Goal: Task Accomplishment & Management: Complete application form

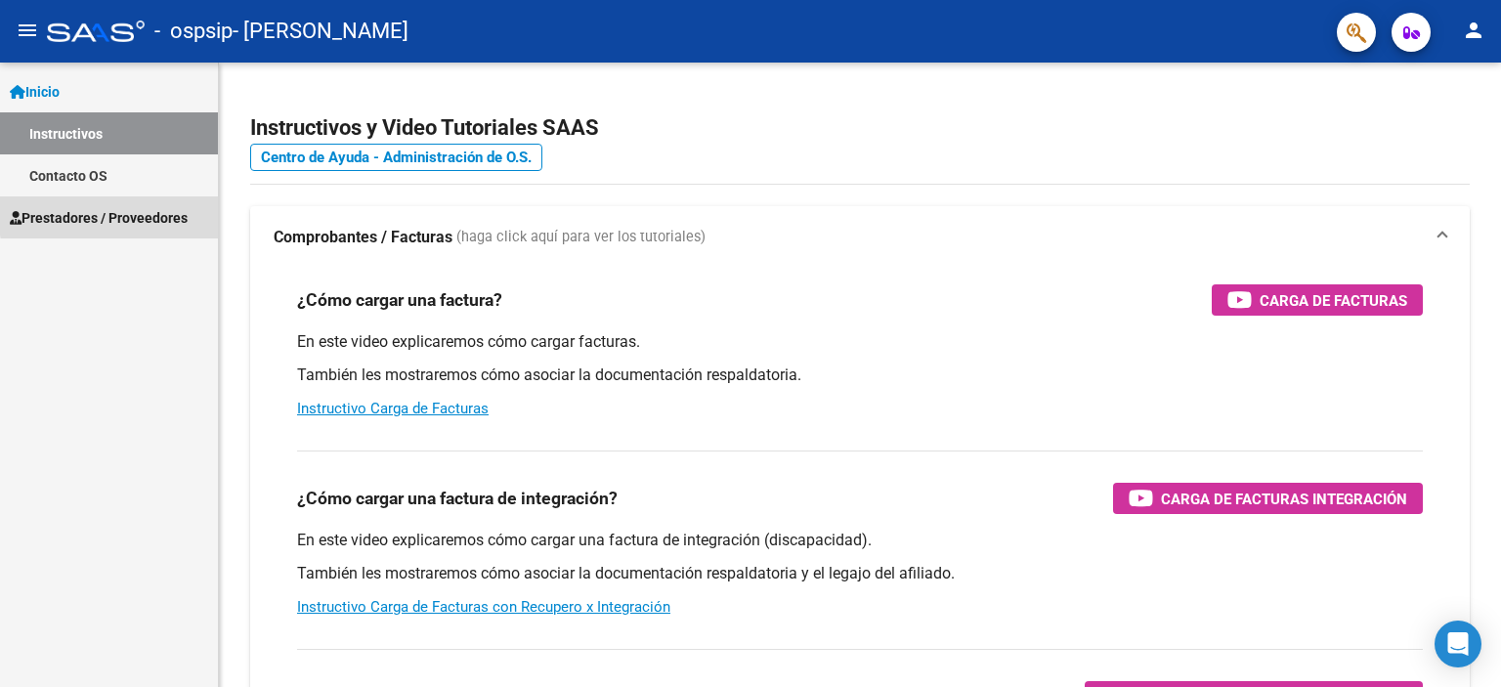
click at [149, 212] on span "Prestadores / Proveedores" at bounding box center [99, 218] width 178 height 22
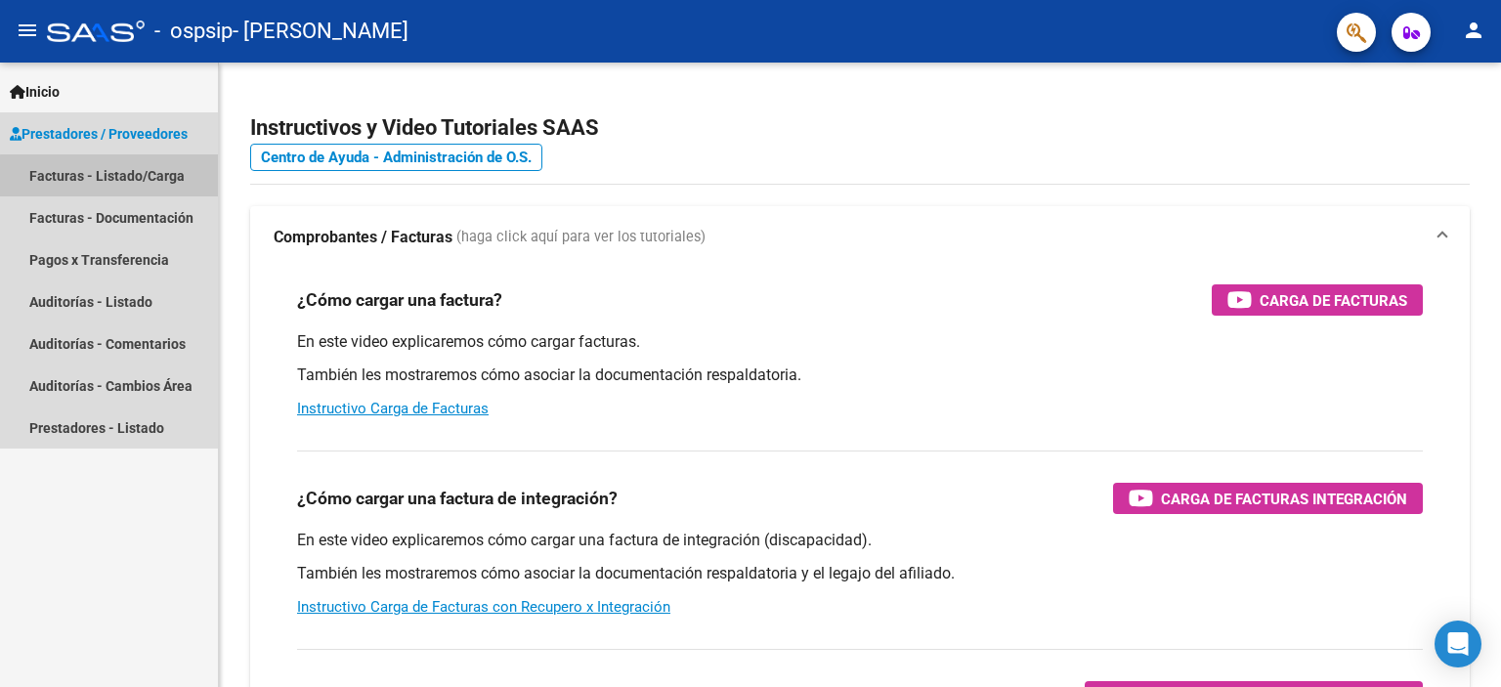
click at [154, 179] on link "Facturas - Listado/Carga" at bounding box center [109, 175] width 218 height 42
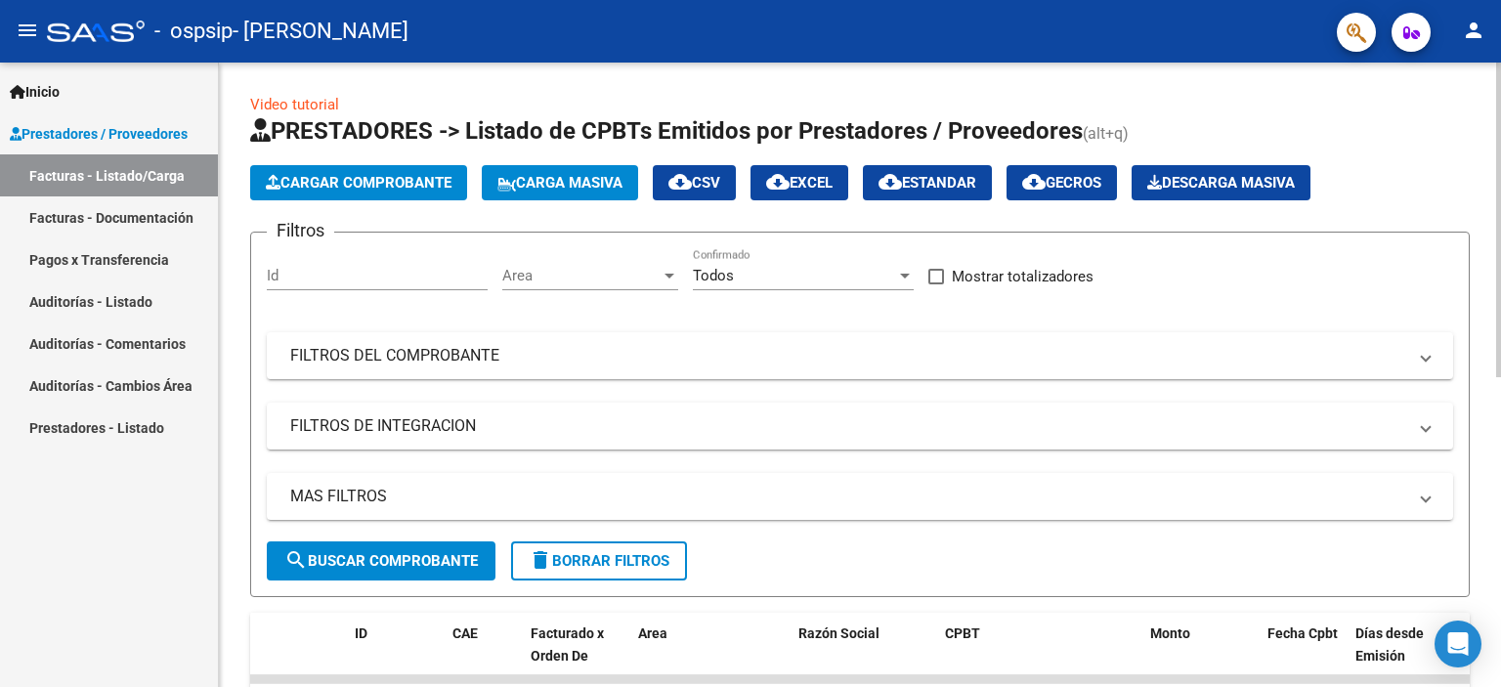
click at [395, 172] on button "Cargar Comprobante" at bounding box center [358, 182] width 217 height 35
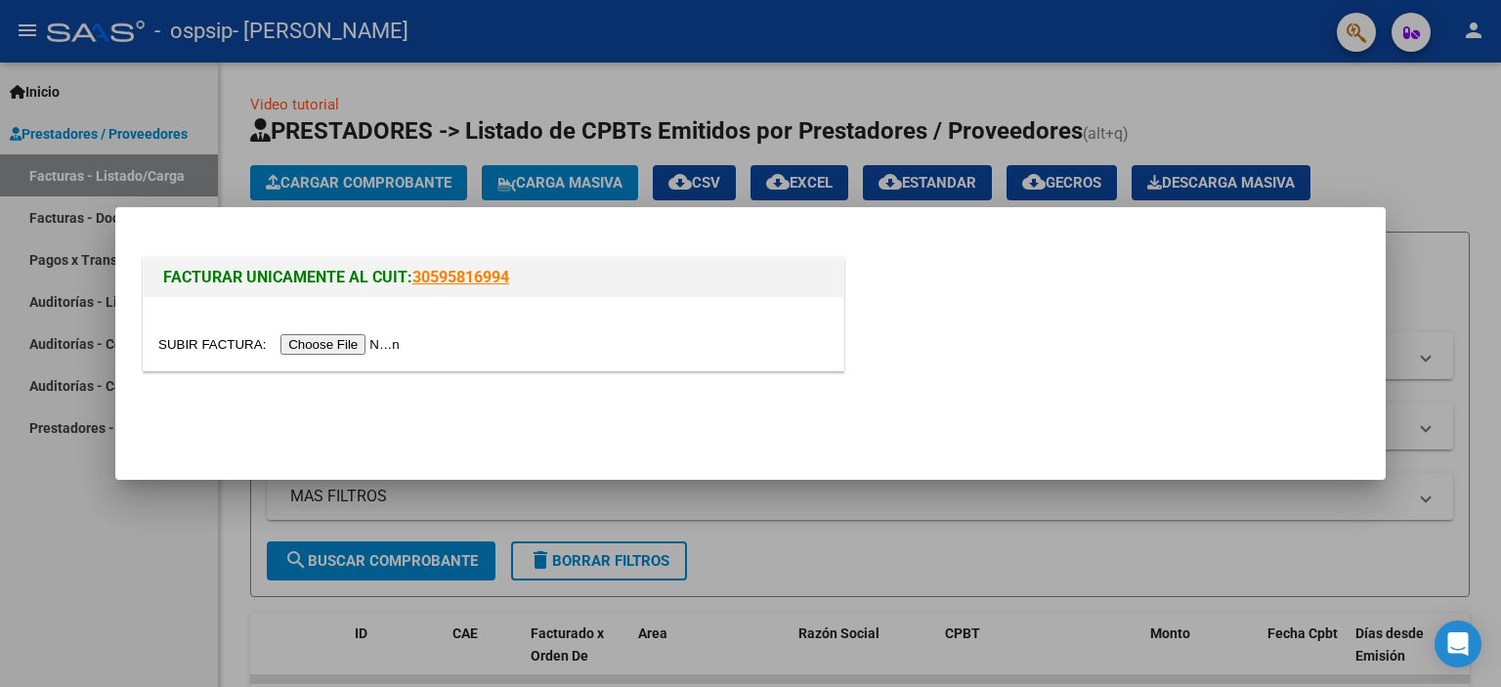
click at [383, 338] on input "file" at bounding box center [281, 344] width 247 height 21
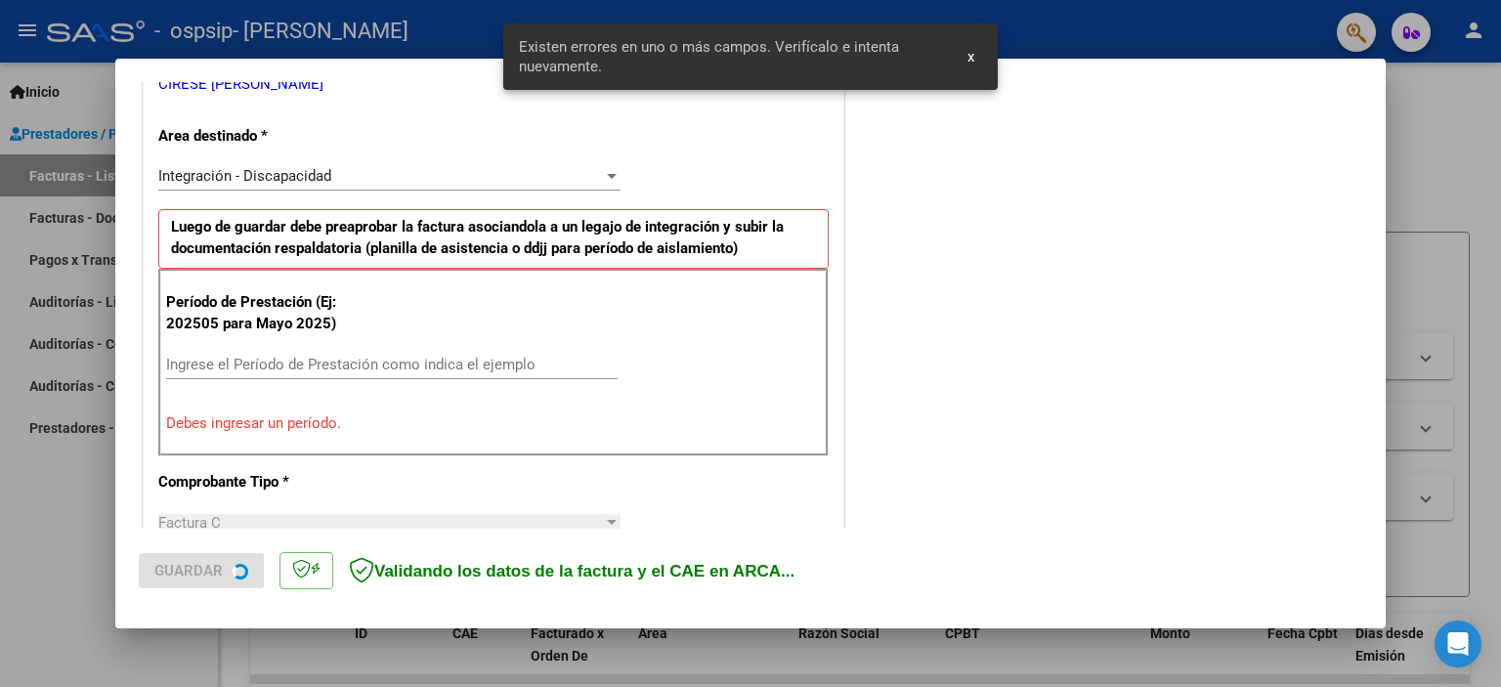
scroll to position [455, 0]
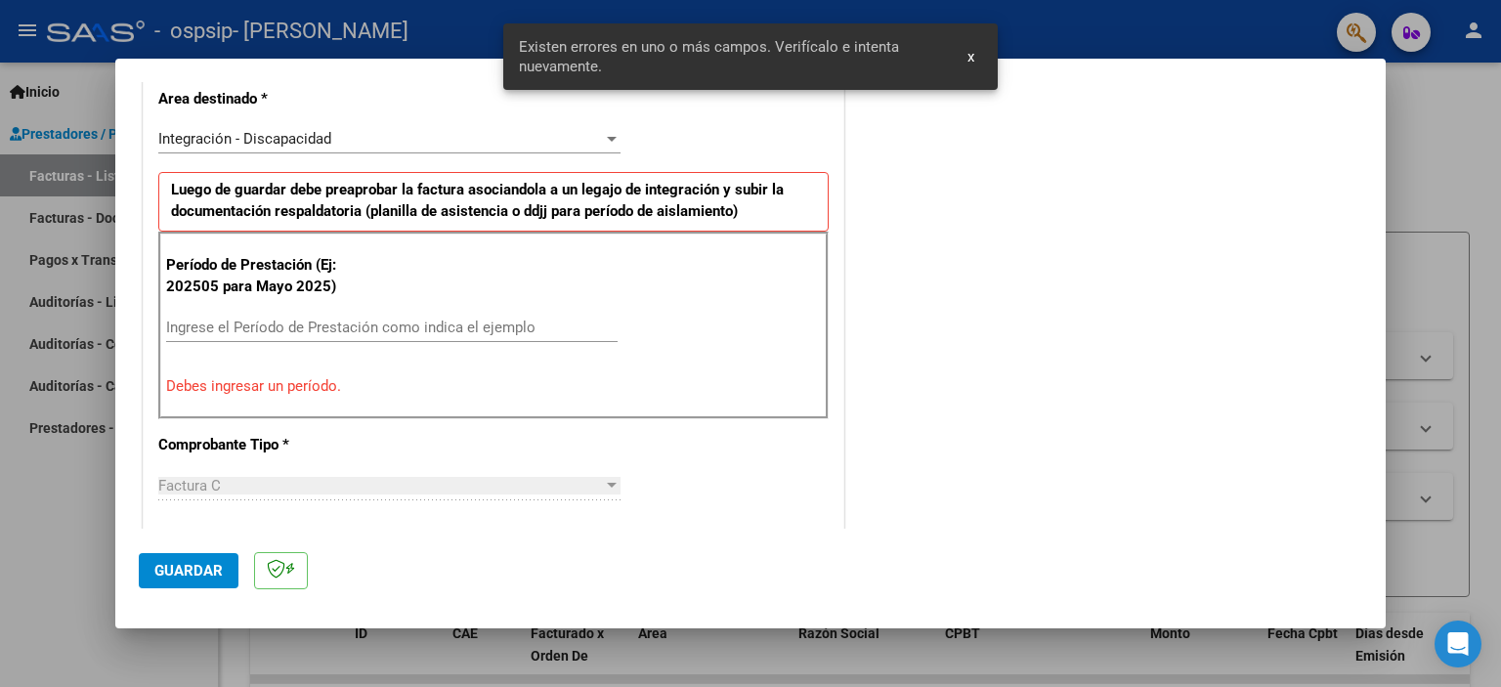
click at [289, 319] on input "Ingrese el Período de Prestación como indica el ejemplo" at bounding box center [392, 328] width 452 height 18
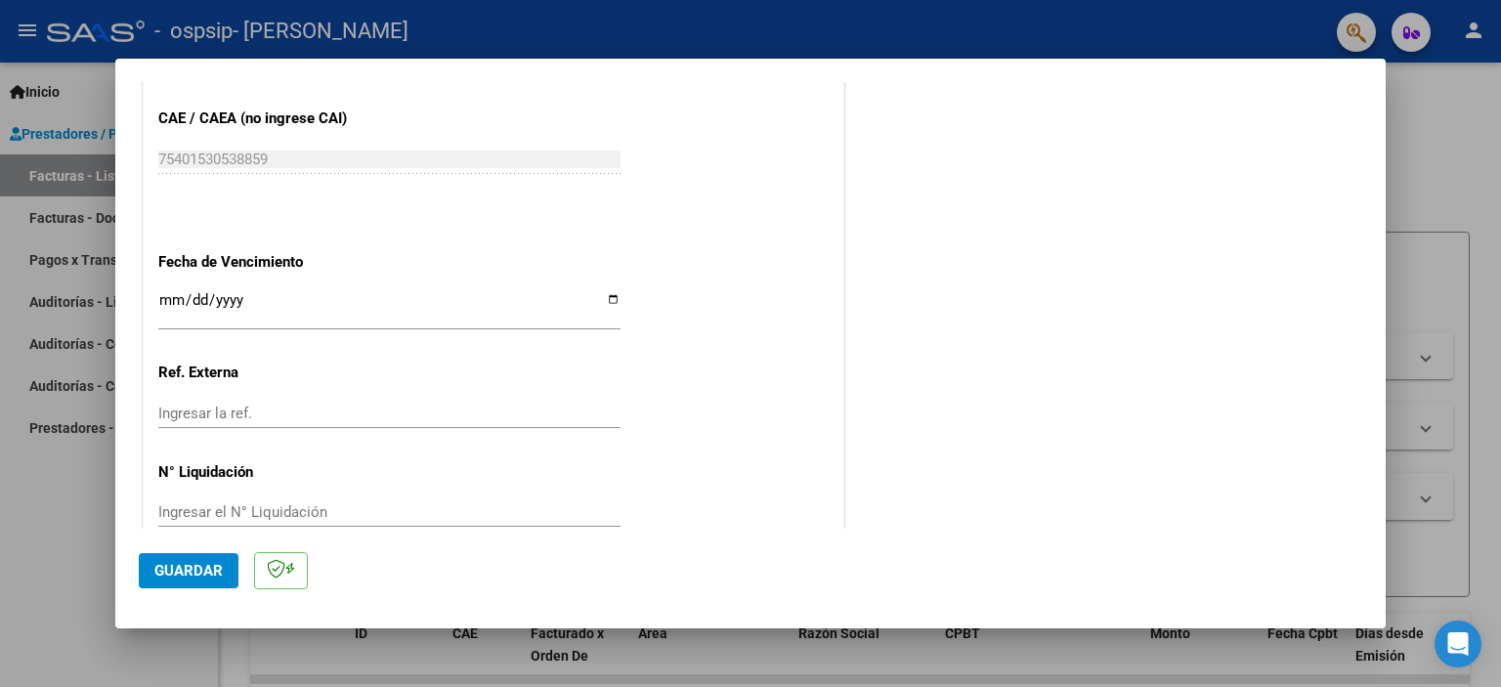
scroll to position [1270, 0]
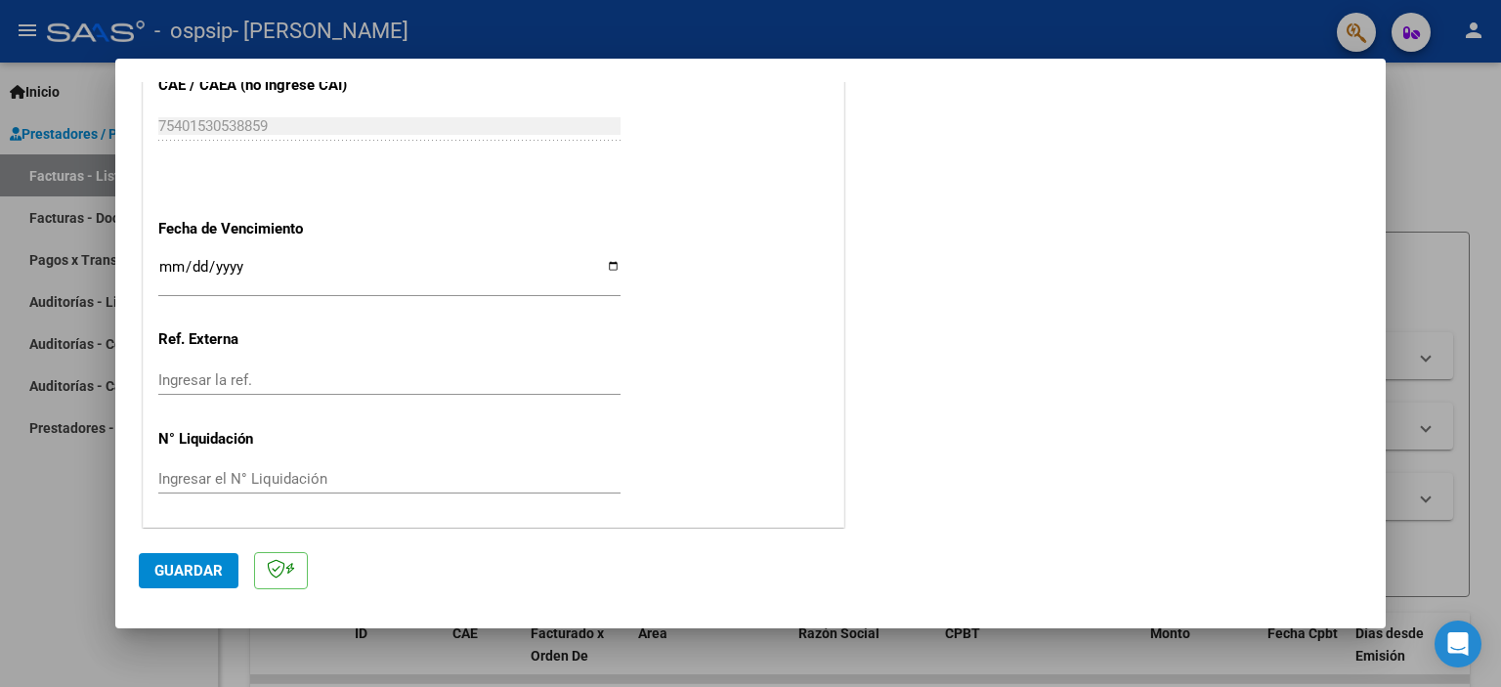
type input "202509"
click at [221, 581] on button "Guardar" at bounding box center [189, 570] width 100 height 35
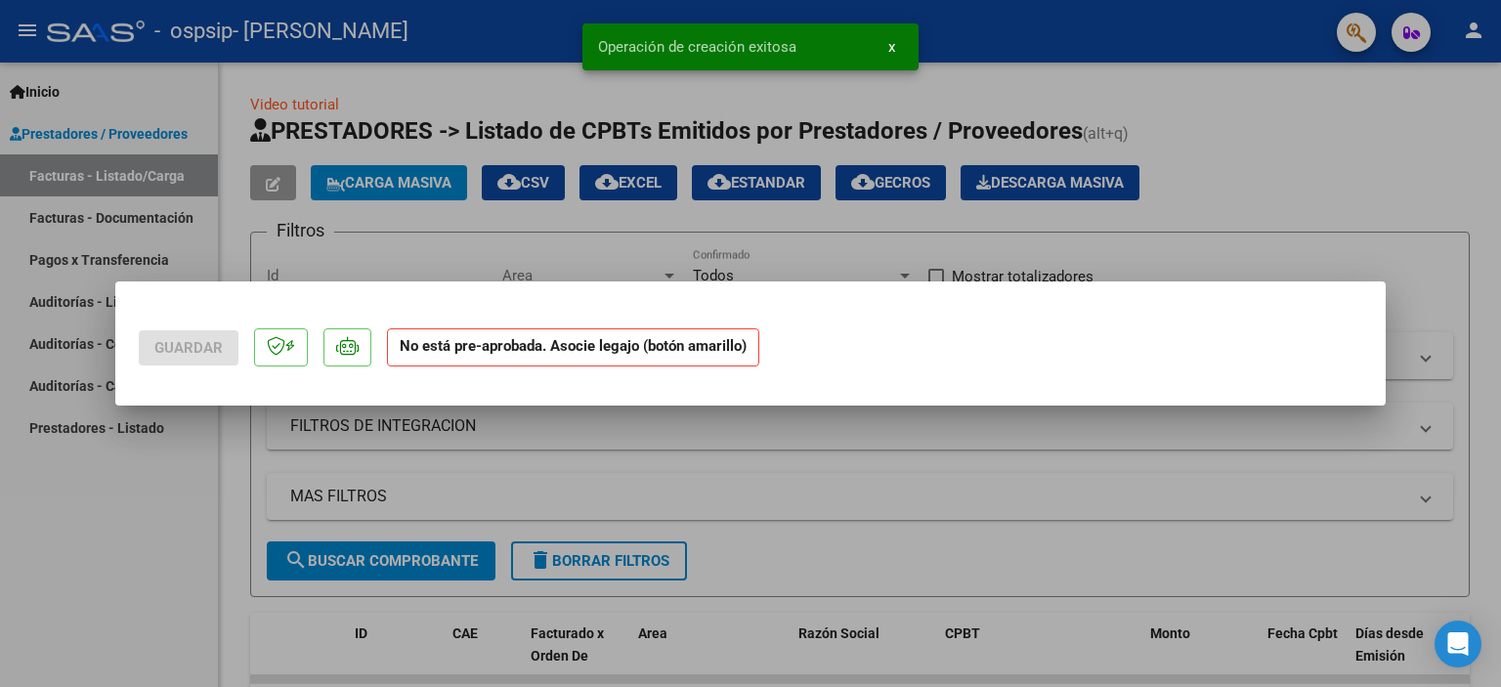
scroll to position [0, 0]
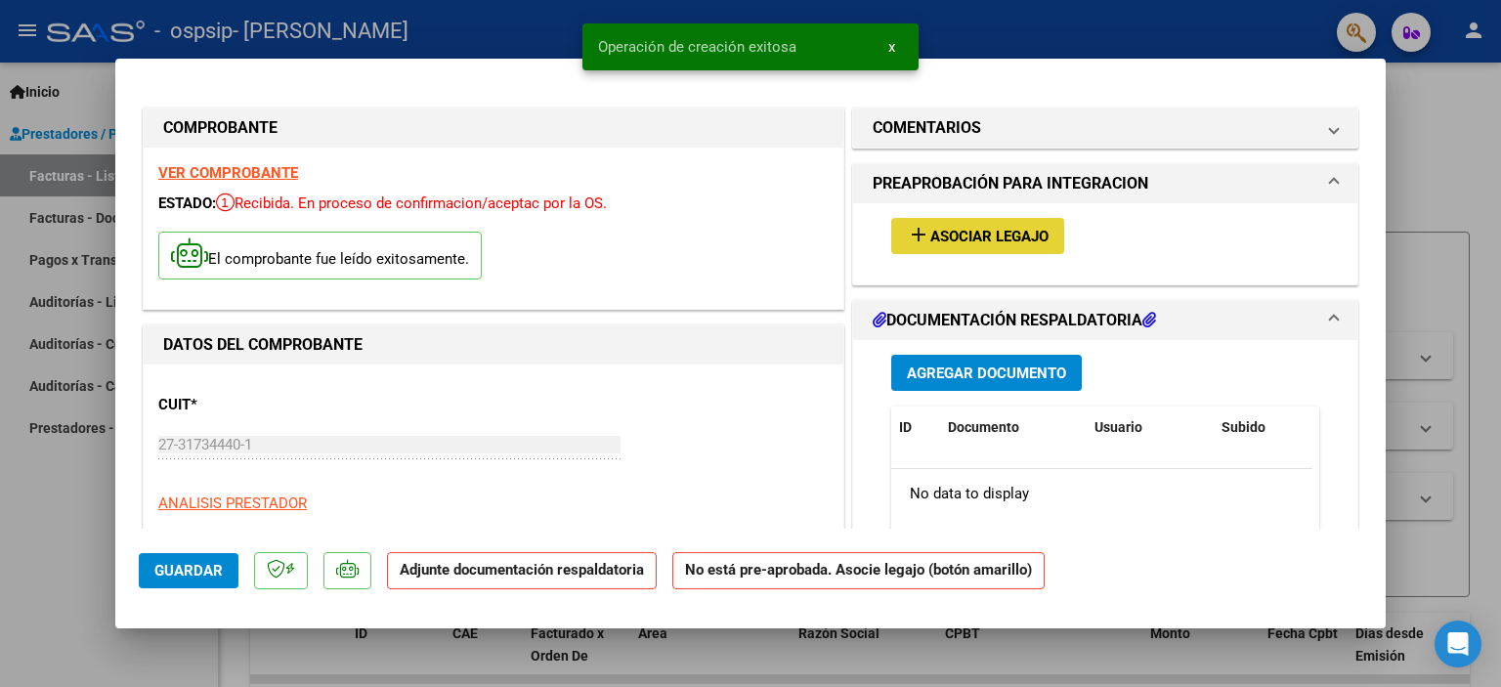
click at [997, 233] on span "Asociar Legajo" at bounding box center [989, 237] width 118 height 18
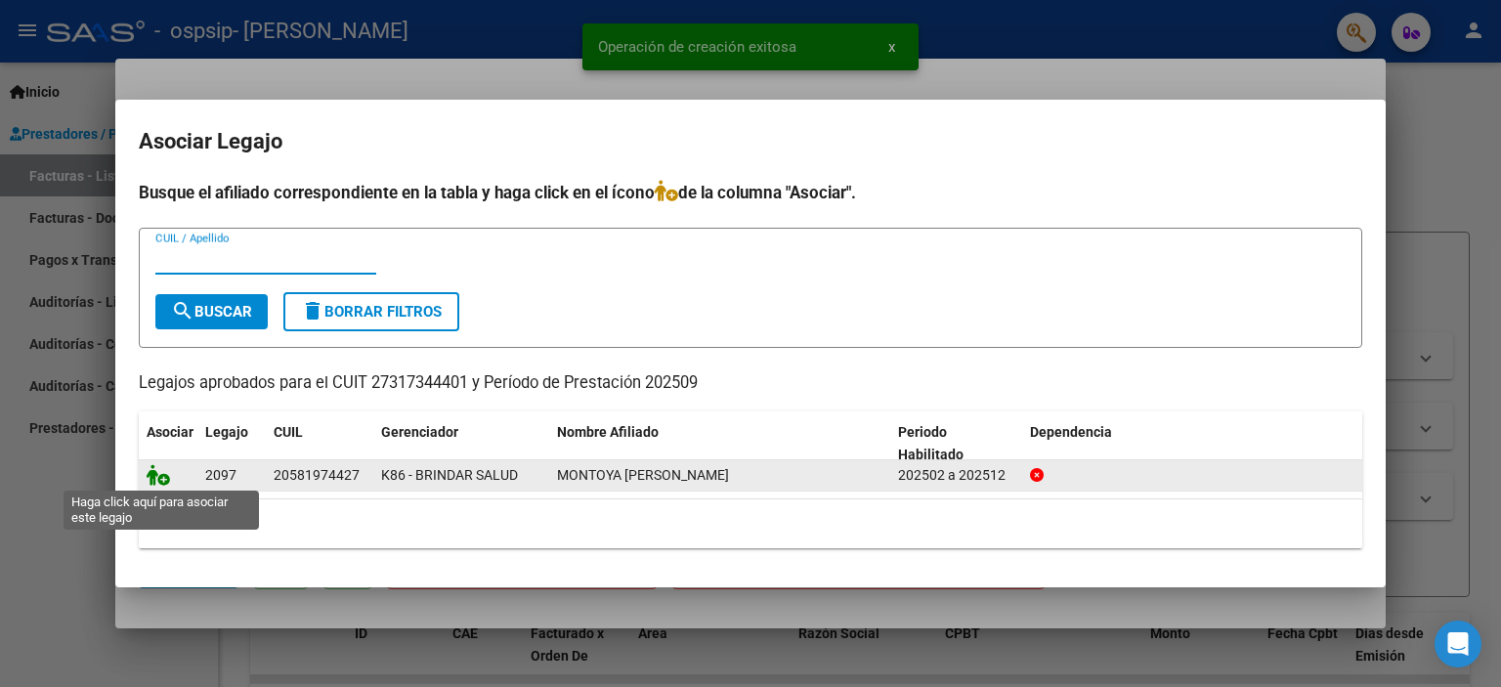
click at [168, 485] on icon at bounding box center [158, 475] width 23 height 22
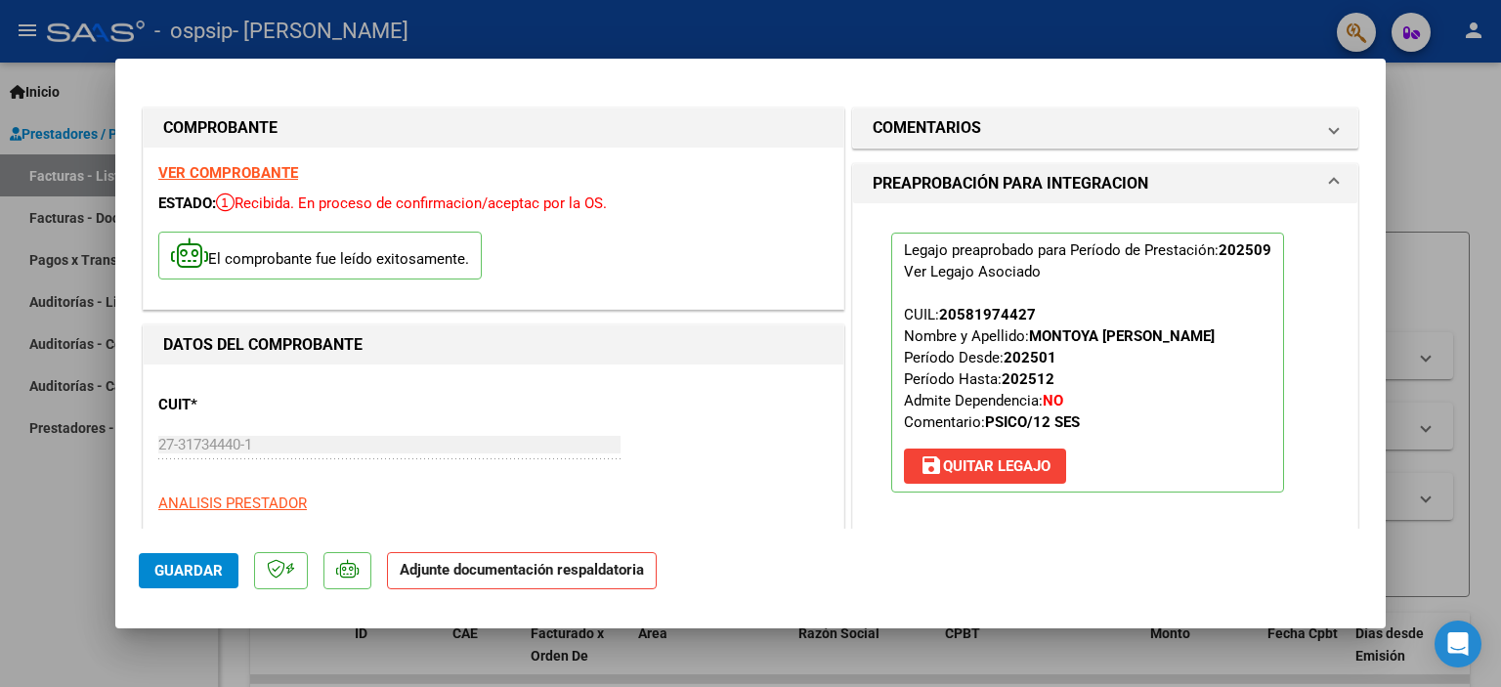
scroll to position [391, 0]
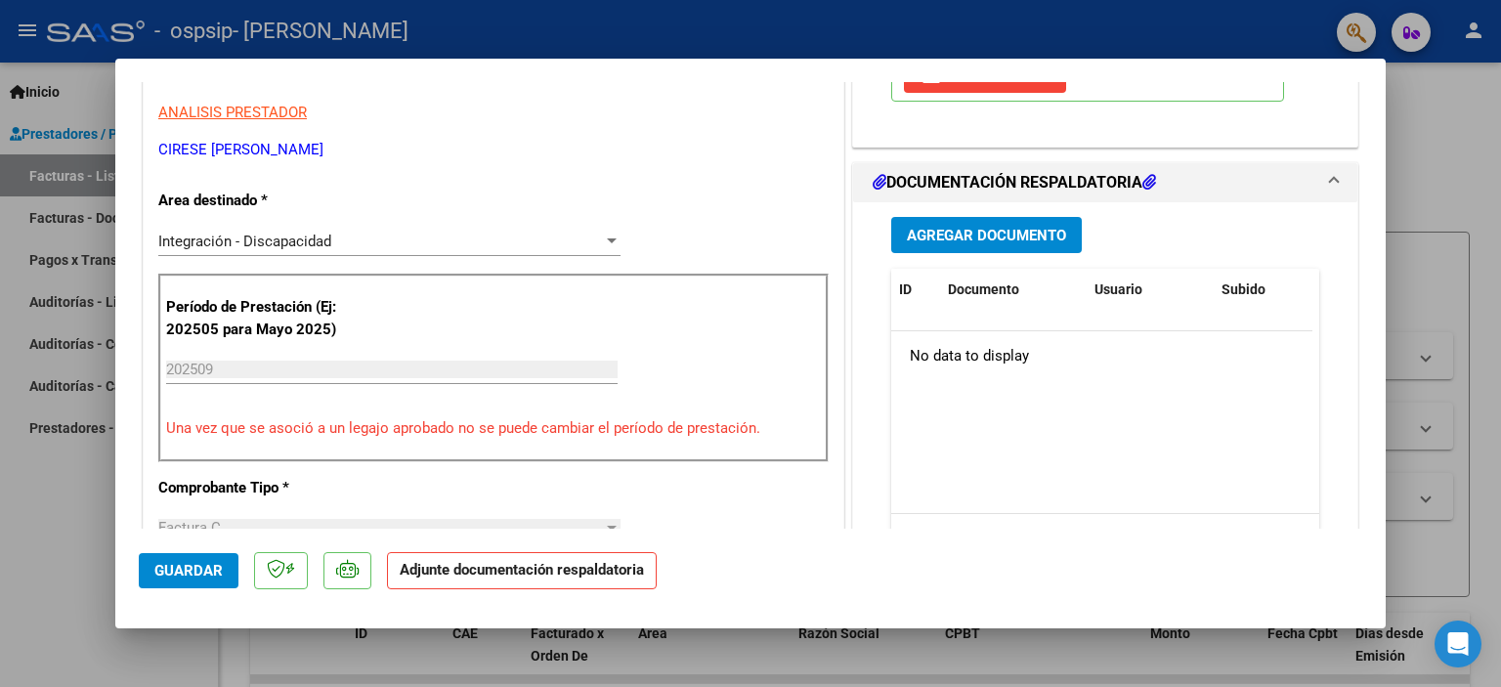
click at [1013, 237] on span "Agregar Documento" at bounding box center [986, 236] width 159 height 18
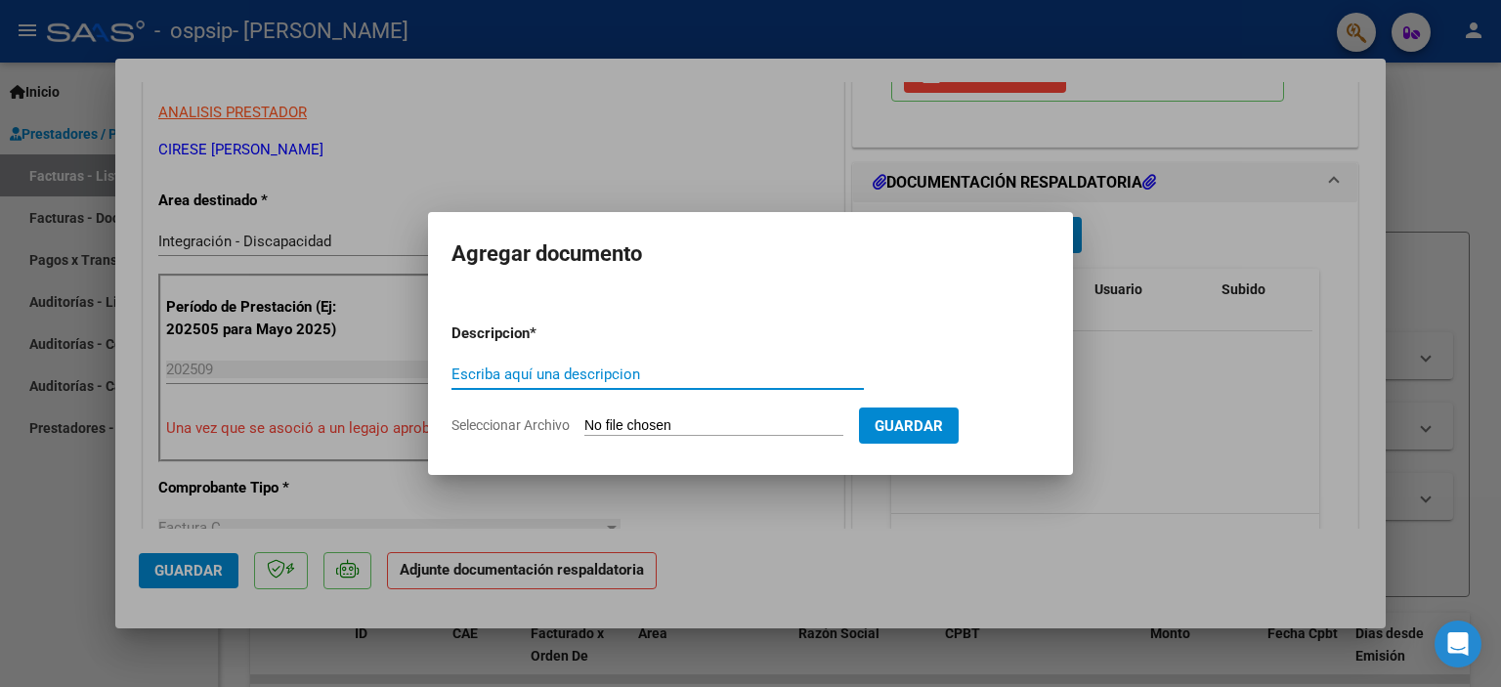
click at [711, 378] on input "Escriba aquí una descripcion" at bounding box center [658, 375] width 412 height 18
type input "FACTURA"
click at [743, 427] on input "Seleccionar Archivo" at bounding box center [713, 426] width 259 height 19
type input "C:\fakepath\27317344401_011_00002_00000800.pdf"
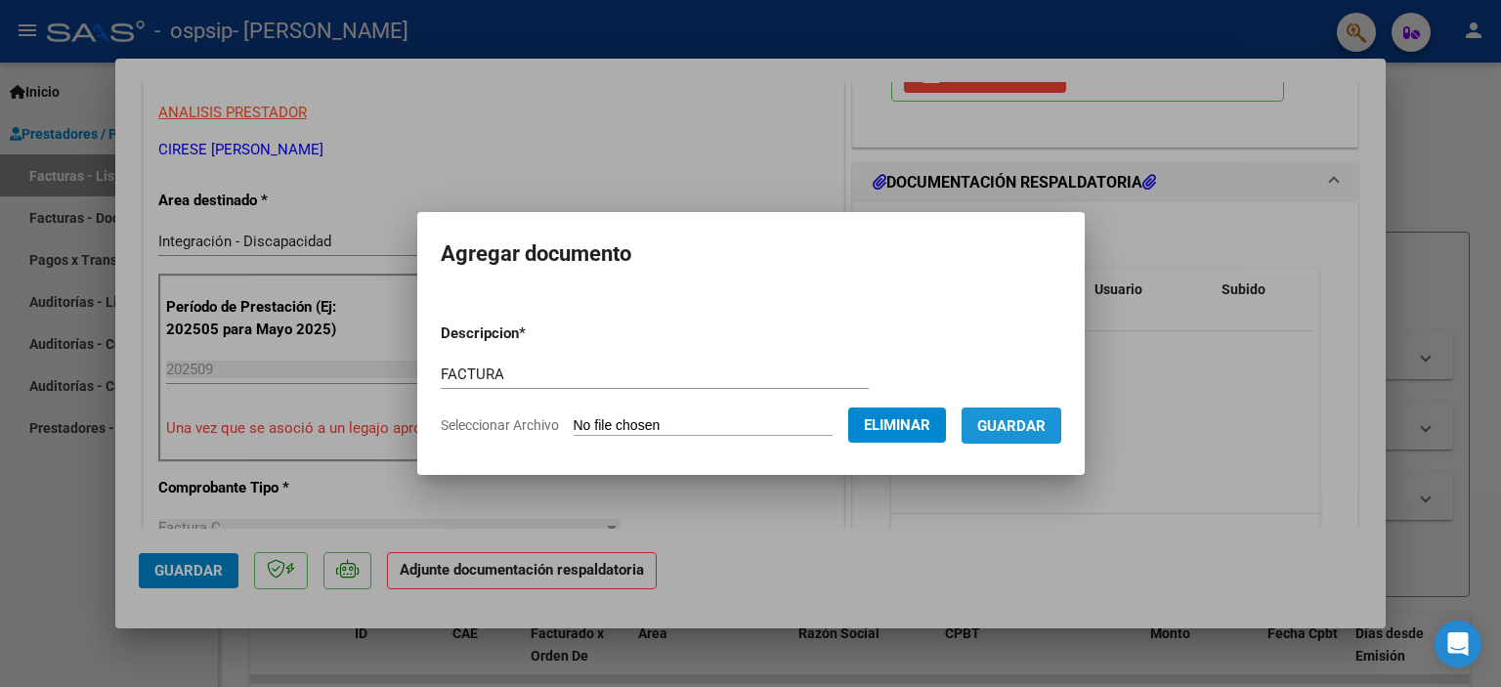
click at [1022, 428] on span "Guardar" at bounding box center [1011, 426] width 68 height 18
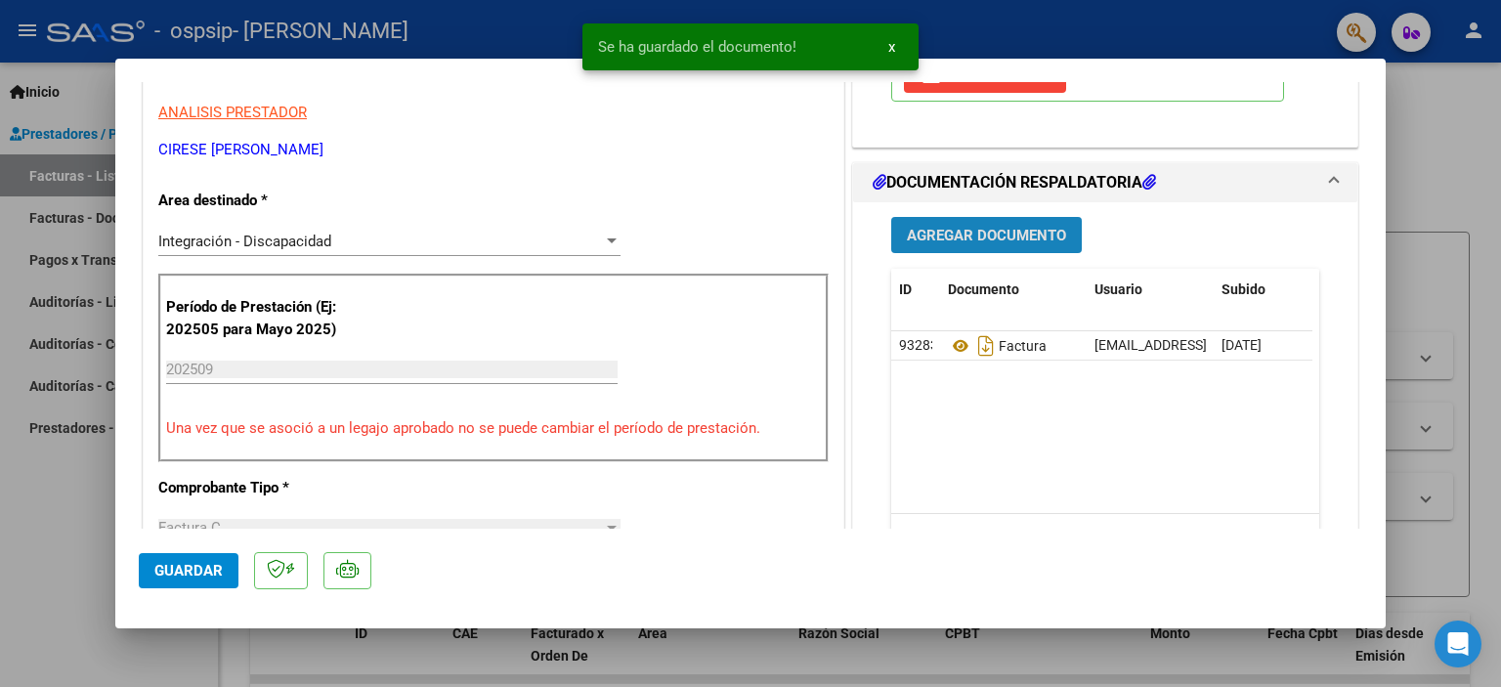
click at [953, 232] on span "Agregar Documento" at bounding box center [986, 236] width 159 height 18
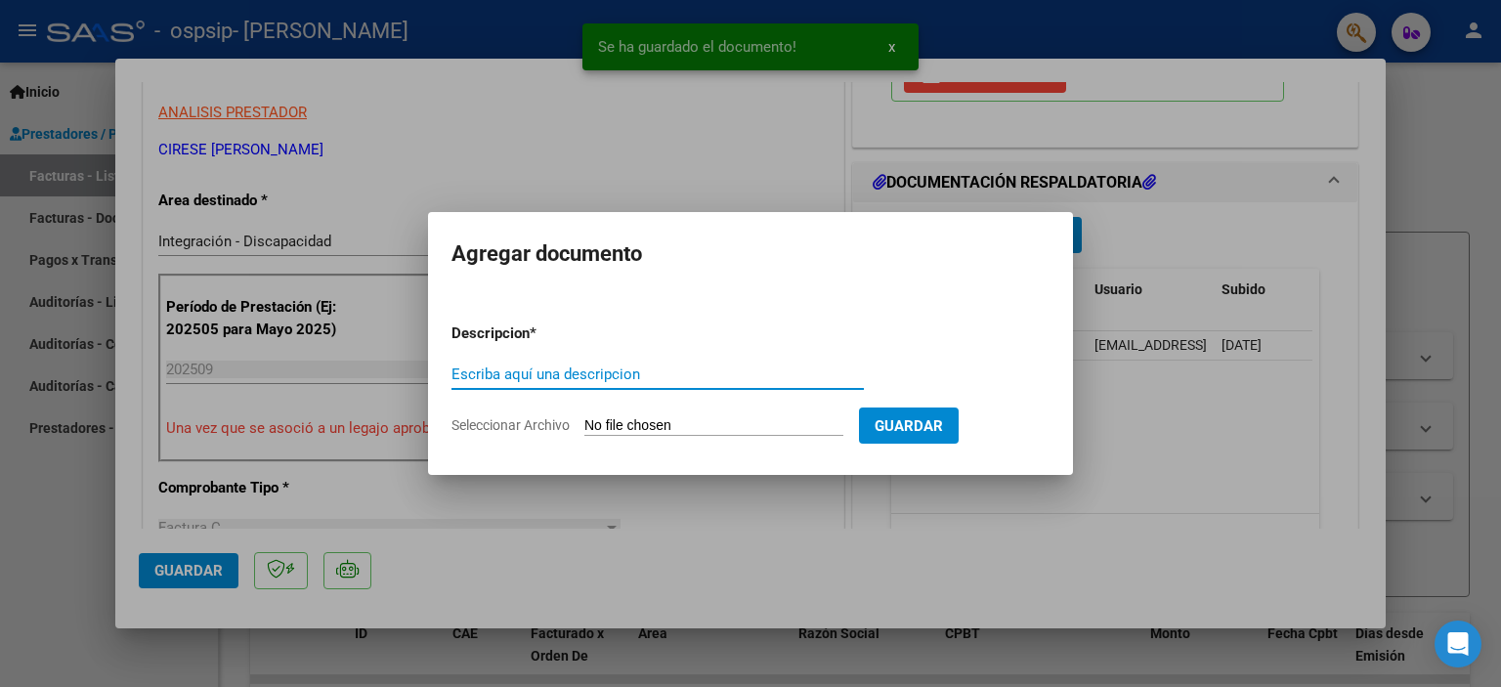
click at [610, 371] on input "Escriba aquí una descripcion" at bounding box center [658, 375] width 412 height 18
type input "PLANILLA"
click at [651, 420] on input "Seleccionar Archivo" at bounding box center [713, 426] width 259 height 19
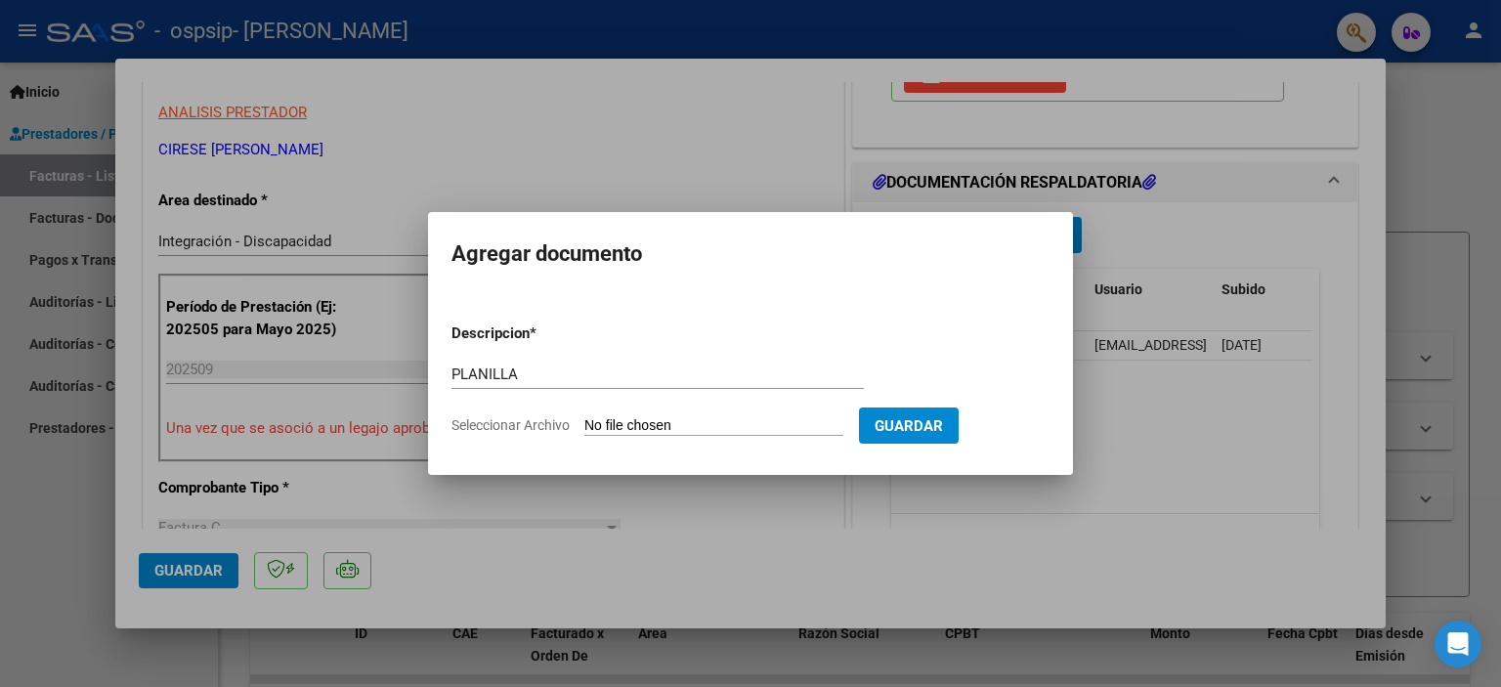
type input "C:\fakepath\planilla sept.pdf"
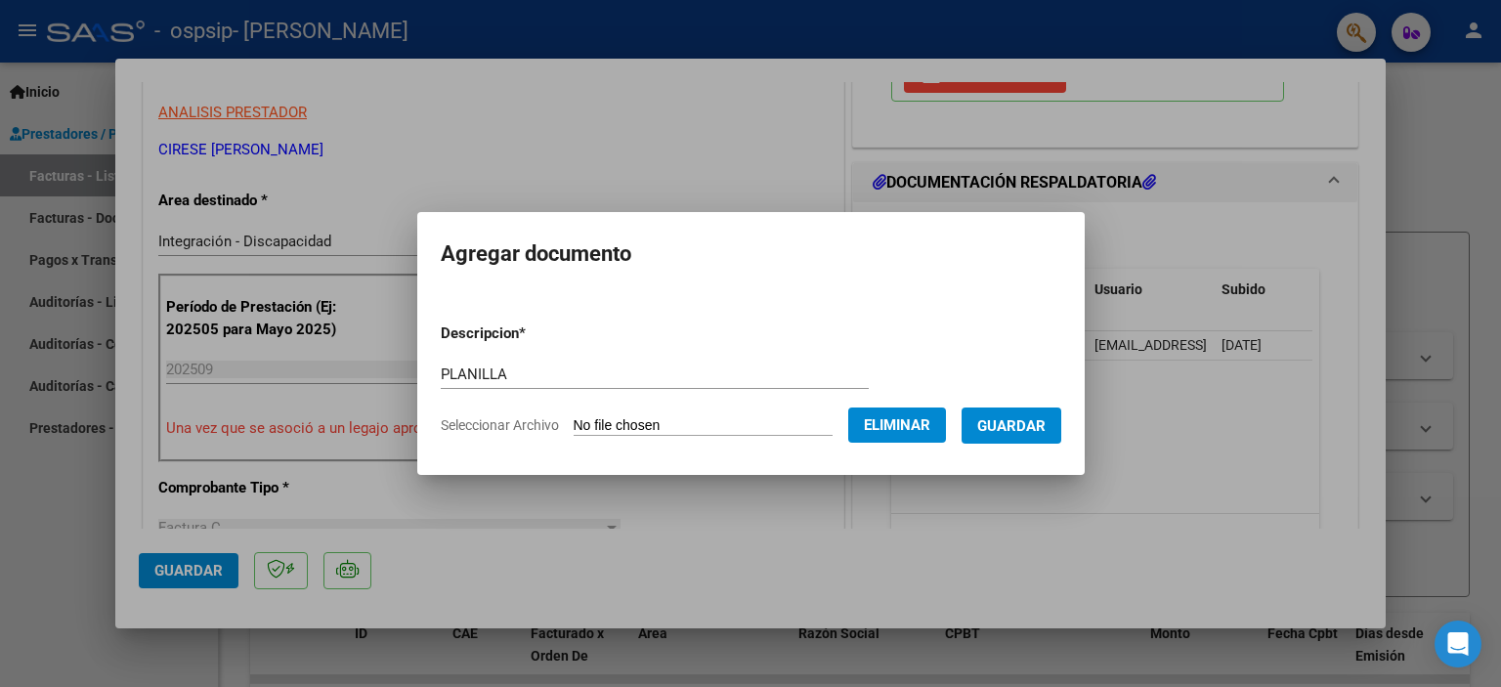
click at [1044, 421] on span "Guardar" at bounding box center [1011, 426] width 68 height 18
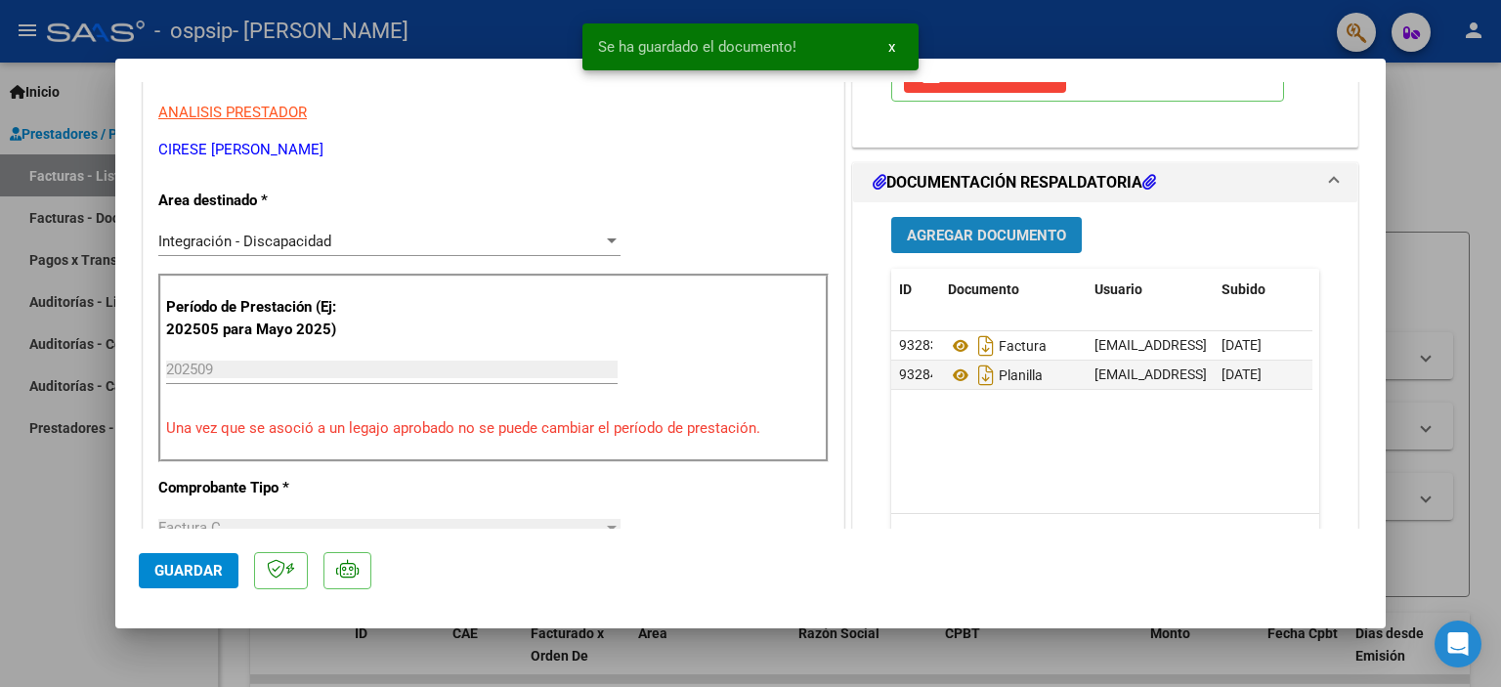
click at [1015, 239] on span "Agregar Documento" at bounding box center [986, 236] width 159 height 18
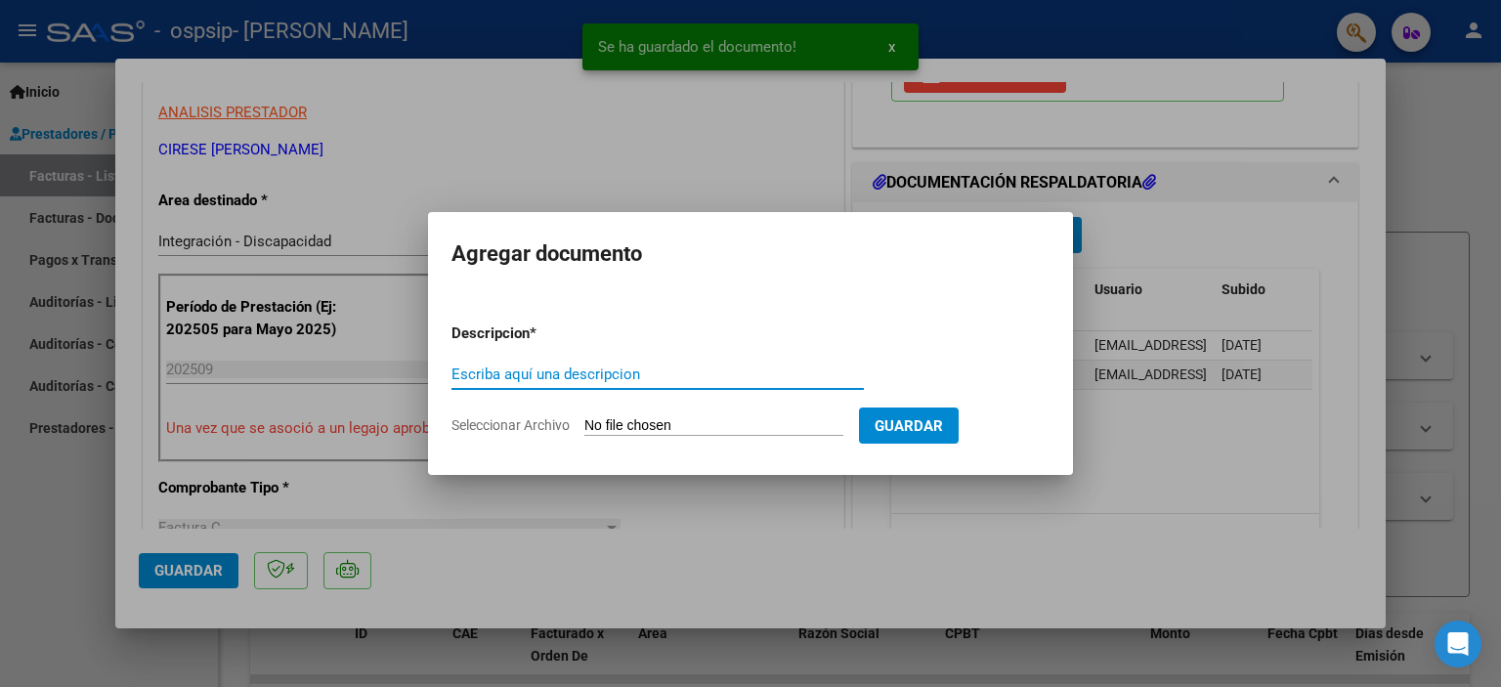
click at [613, 378] on input "Escriba aquí una descripcion" at bounding box center [658, 375] width 412 height 18
type input "AD"
click at [635, 427] on input "Seleccionar Archivo" at bounding box center [713, 426] width 259 height 19
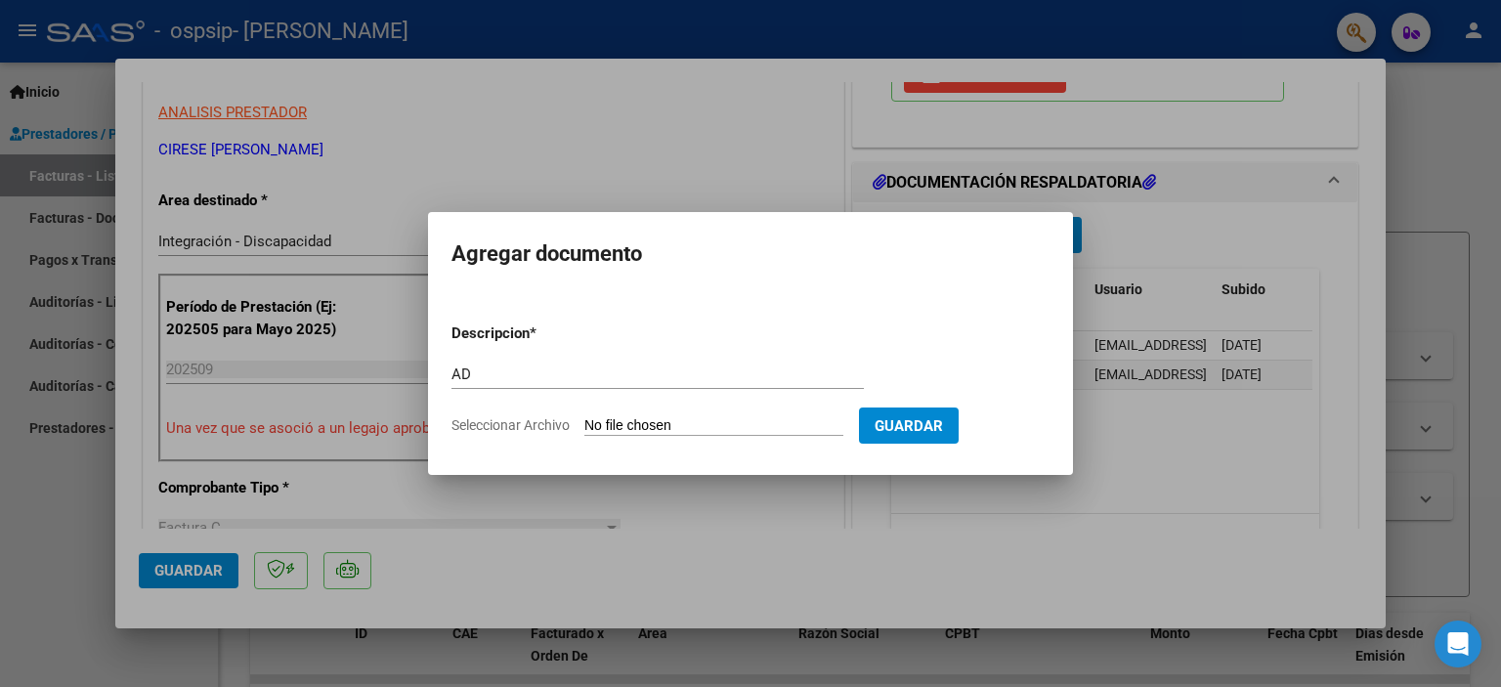
type input "C:\fakepath\ad montoya.pdf"
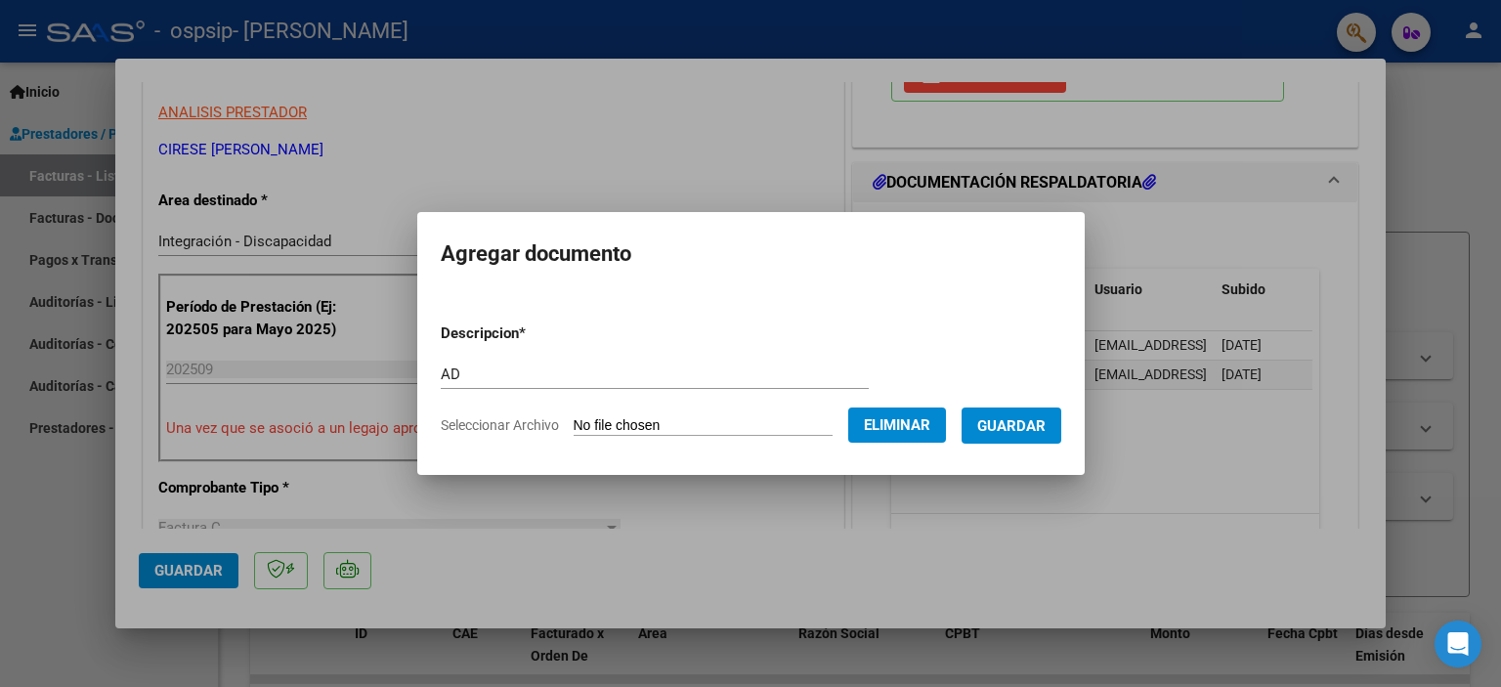
click at [1041, 435] on span "Guardar" at bounding box center [1011, 426] width 68 height 18
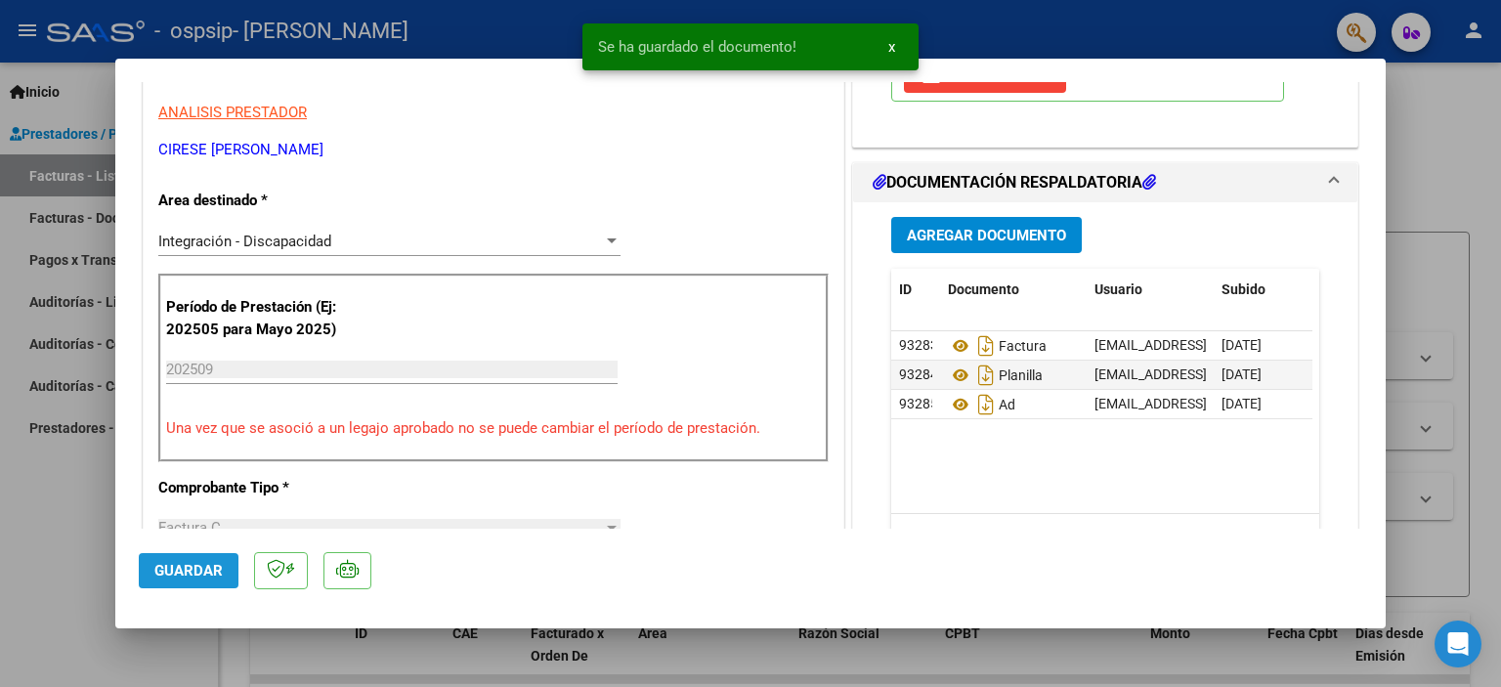
click at [197, 575] on span "Guardar" at bounding box center [188, 571] width 68 height 18
